Goal: Find specific page/section: Find specific page/section

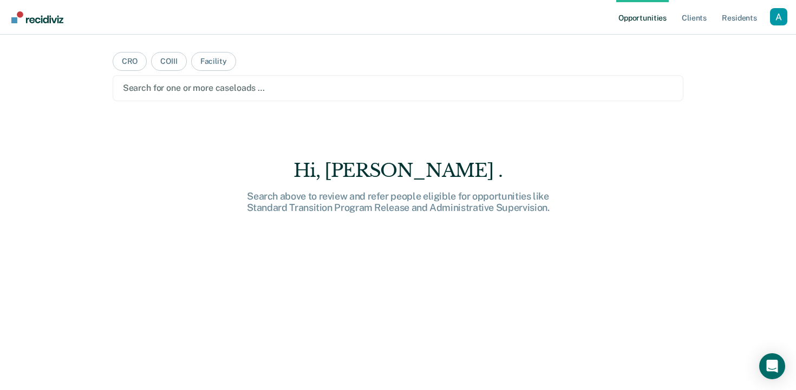
click at [387, 82] on div at bounding box center [398, 88] width 550 height 12
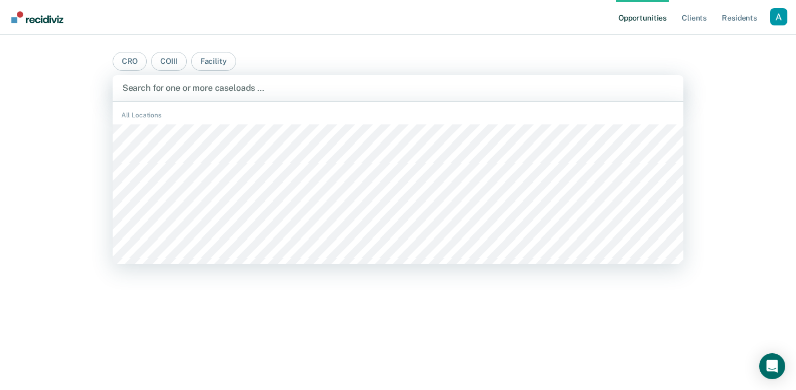
click at [772, 26] on div "Profile How it works Log Out" at bounding box center [778, 18] width 17 height 21
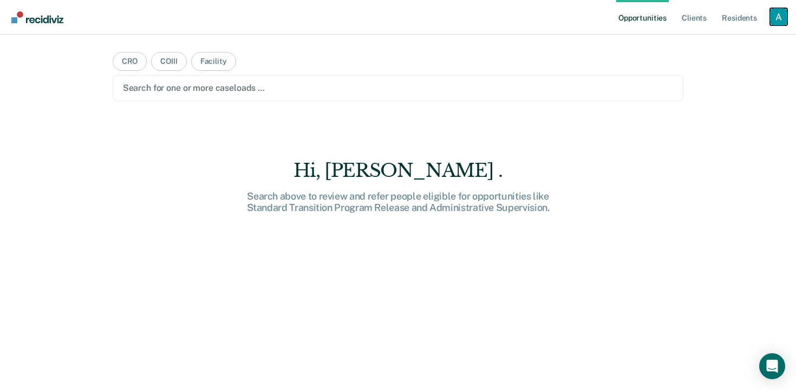
click at [776, 23] on div "Profile dropdown button" at bounding box center [778, 16] width 17 height 17
click at [723, 43] on link "Profile" at bounding box center [734, 44] width 87 height 9
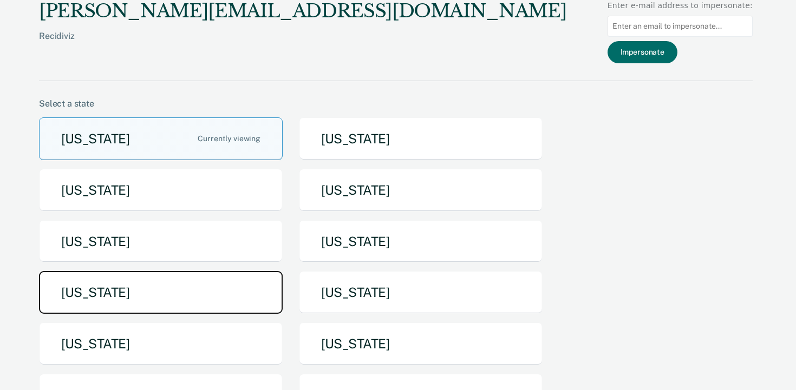
click at [214, 281] on button "[US_STATE]" at bounding box center [161, 292] width 244 height 43
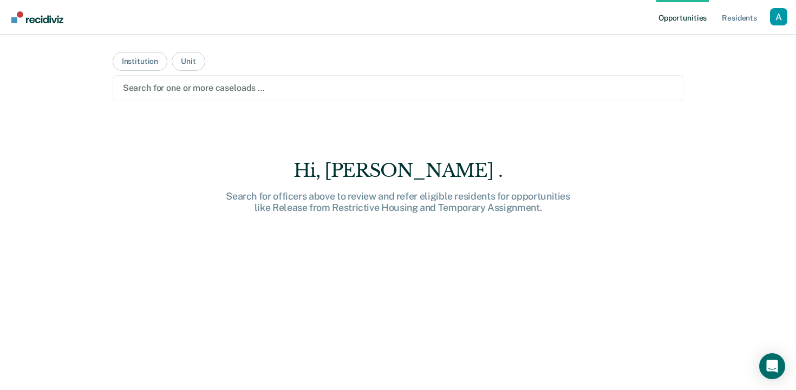
click at [264, 74] on main "Institution Unit Search for one or more caseloads … Hi, [GEOGRAPHIC_DATA] . Sea…" at bounding box center [398, 200] width 597 height 330
click at [257, 90] on div at bounding box center [398, 88] width 550 height 12
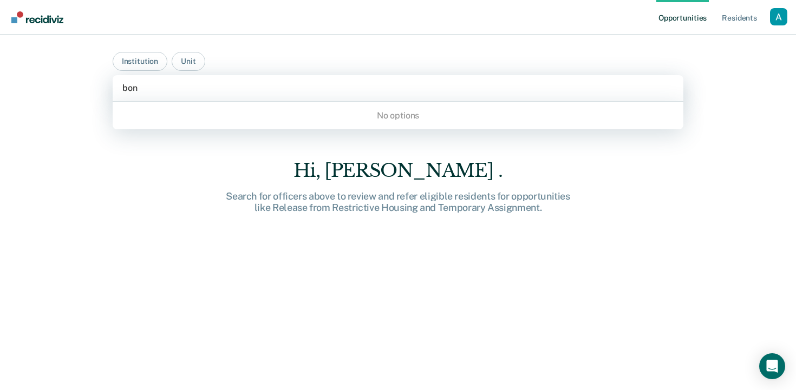
type input "bo"
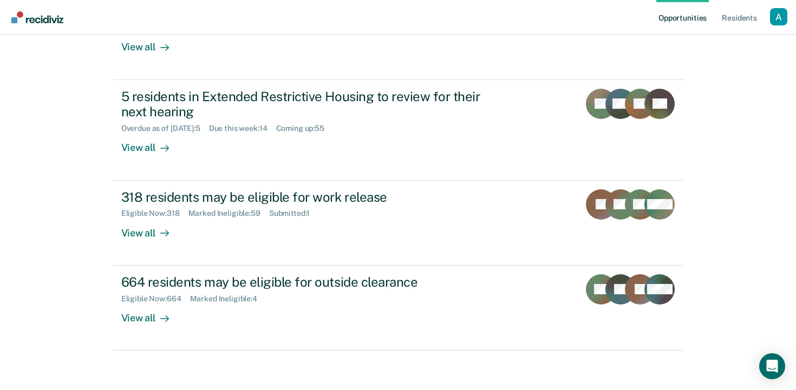
scroll to position [294, 0]
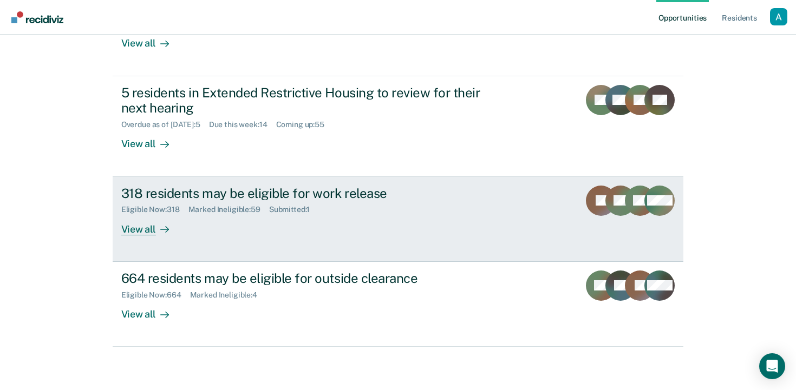
click at [238, 210] on div "Marked Ineligible : 59" at bounding box center [228, 209] width 81 height 9
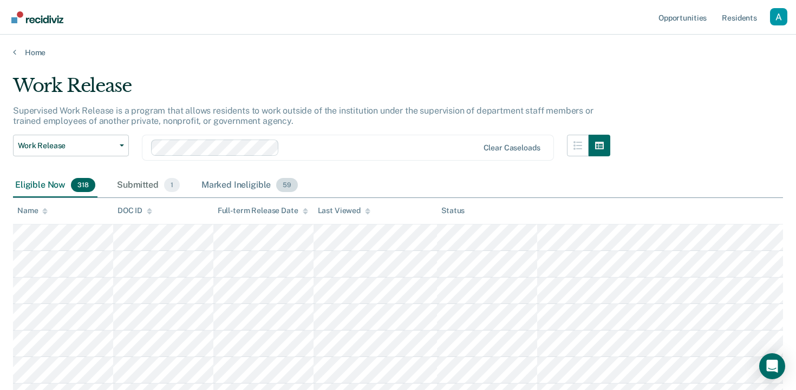
click at [231, 191] on div "Marked Ineligible 59" at bounding box center [249, 186] width 101 height 24
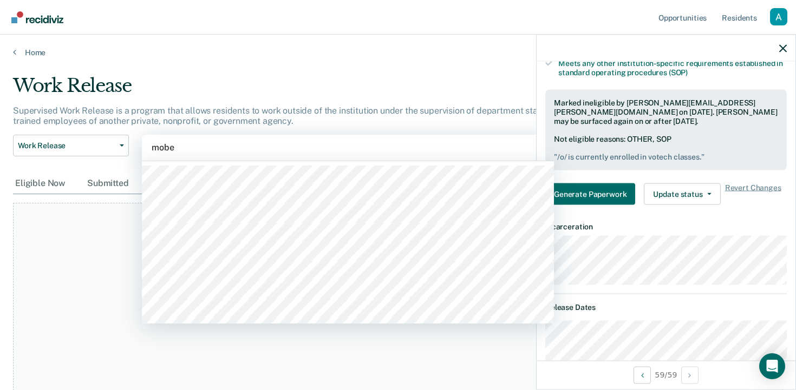
type input "mober"
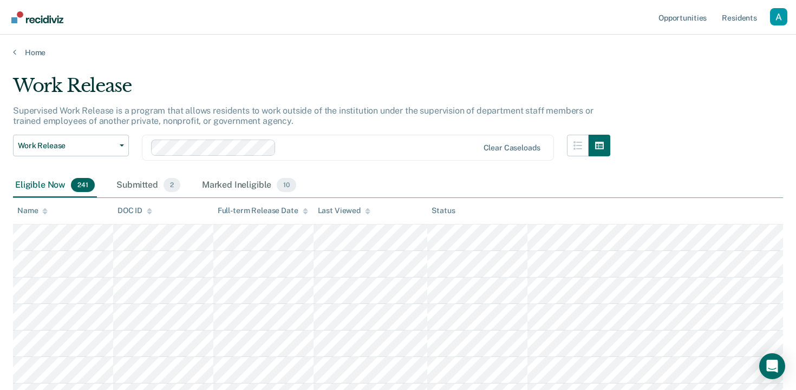
click at [262, 175] on div "Marked Ineligible 10" at bounding box center [249, 186] width 99 height 24
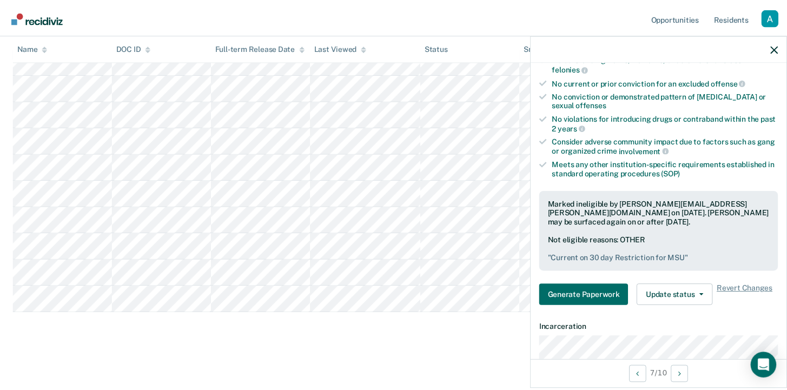
scroll to position [177, 0]
